Goal: Transaction & Acquisition: Purchase product/service

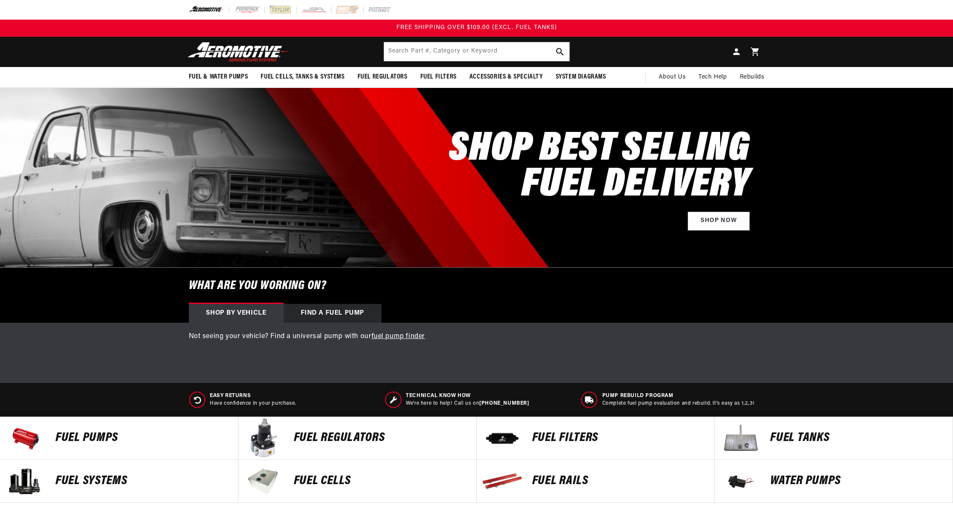
select select "1968"
select select "Chevrolet"
select select "Camaro"
select select "5.7L"
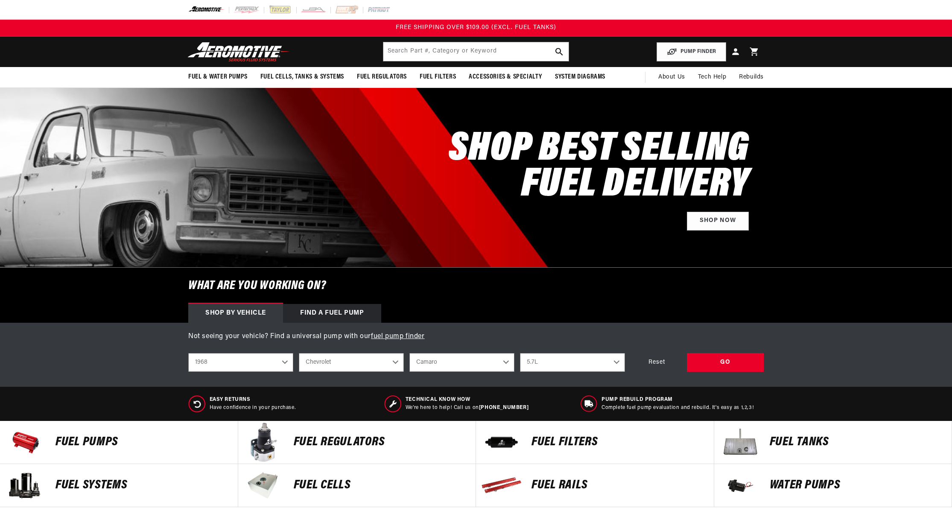
select select "1968"
select select "Chevrolet"
select select "Camaro"
select select "5.7L"
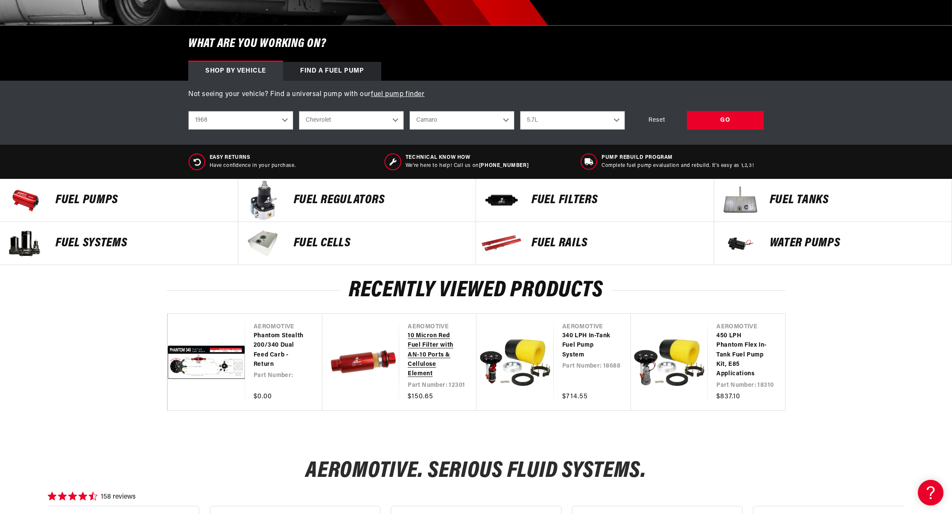
scroll to position [245, 0]
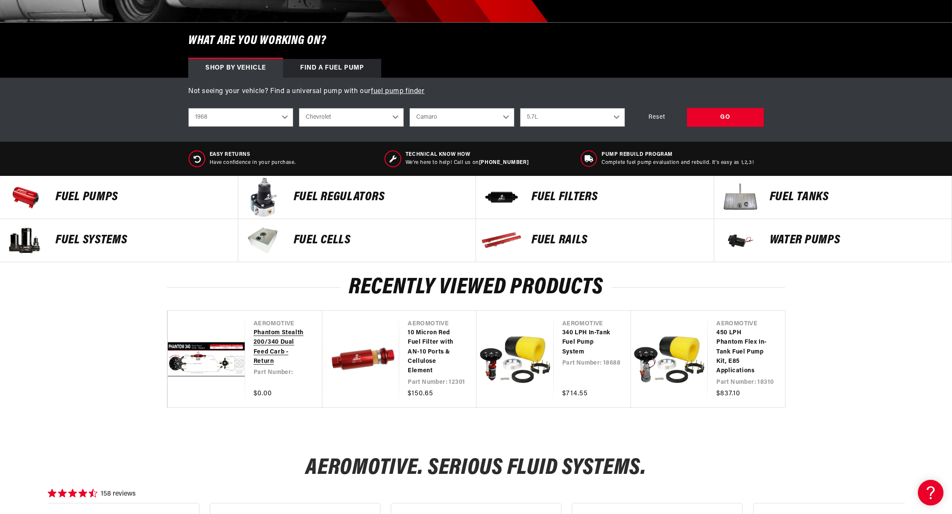
click at [271, 351] on link "Phantom Stealth 200/340 Dual Feed Carb - Return" at bounding box center [280, 347] width 52 height 38
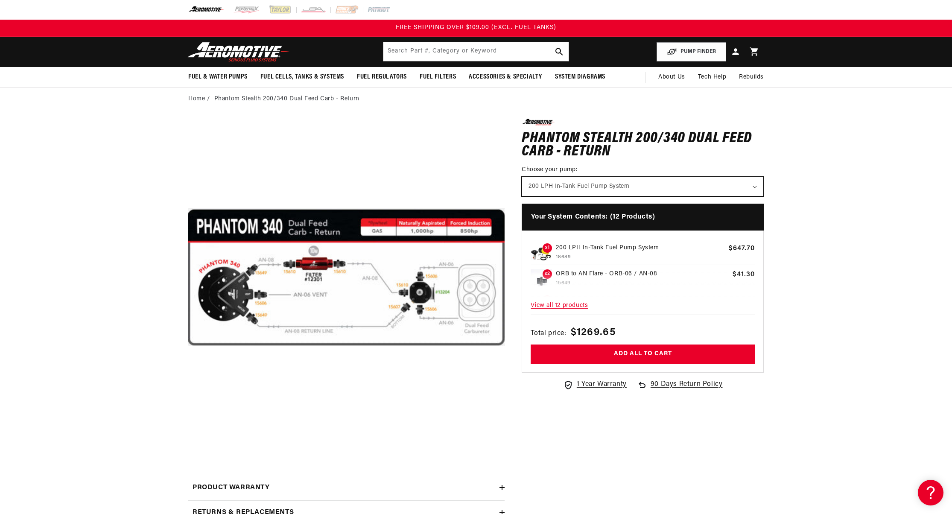
select select "/products/phantom-340-stealth-fuel-system"
